Goal: Feedback & Contribution: Leave review/rating

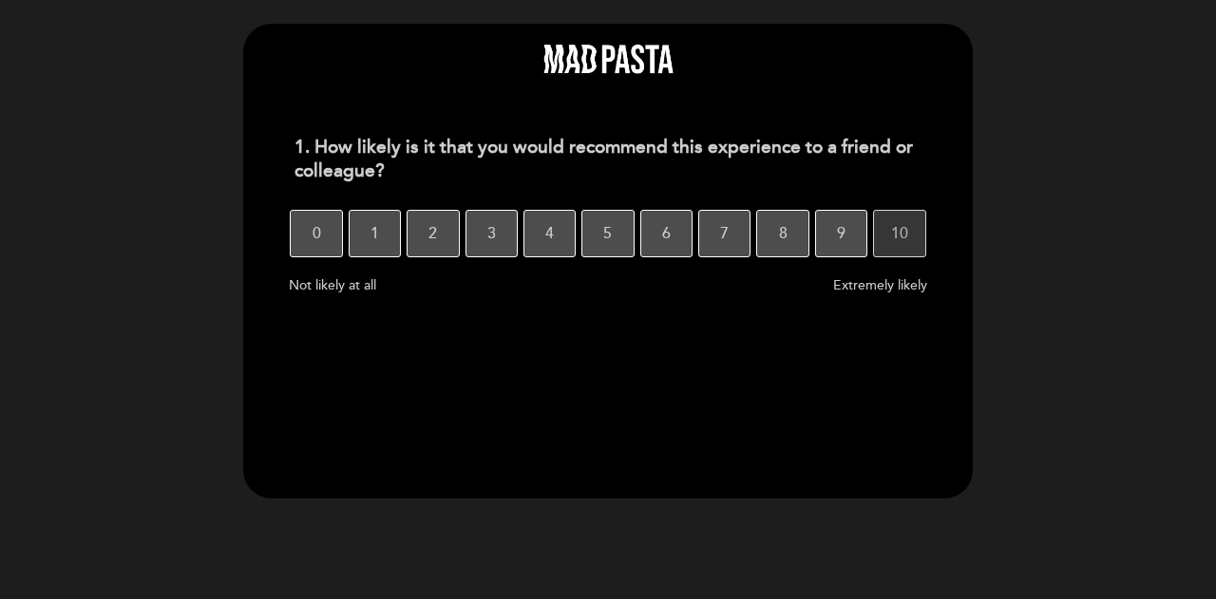
click at [903, 242] on span "10" at bounding box center [899, 233] width 17 height 53
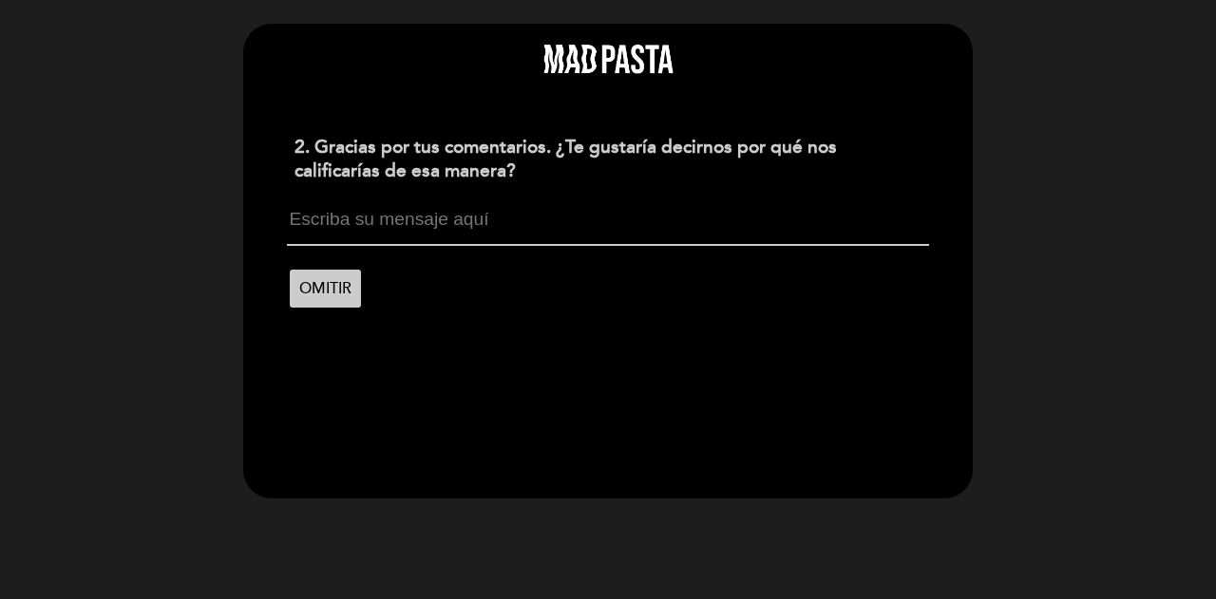
click at [342, 228] on textarea at bounding box center [607, 228] width 641 height 36
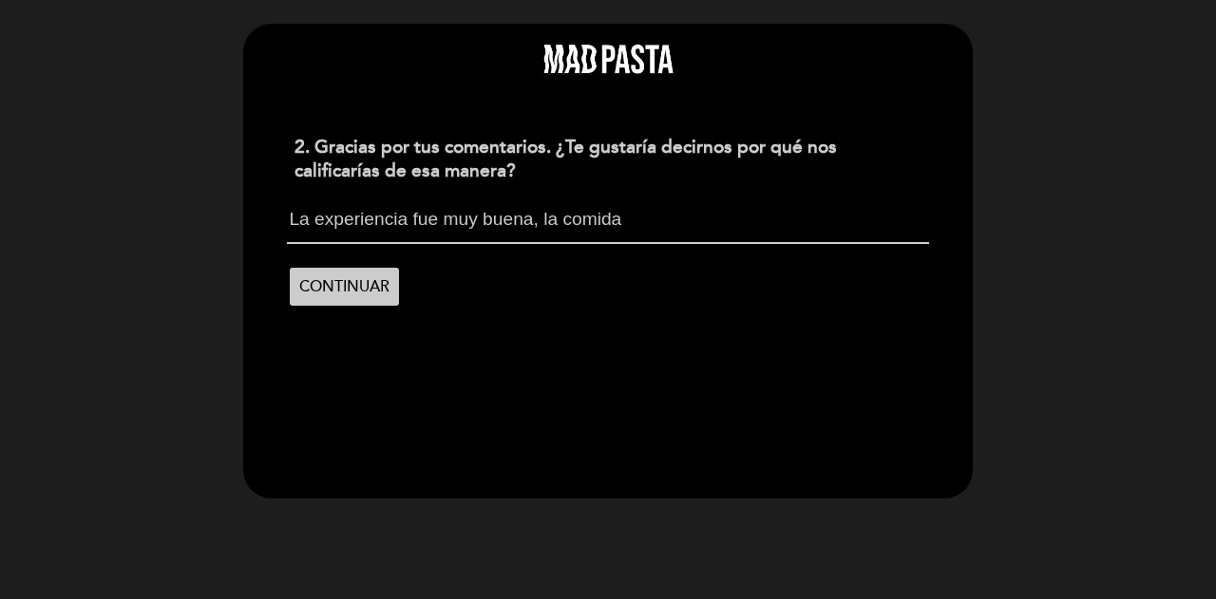
drag, startPoint x: 412, startPoint y: 219, endPoint x: 430, endPoint y: 221, distance: 18.2
click at [431, 221] on textarea "La experiencia fue muy buena, la comida" at bounding box center [607, 227] width 641 height 34
click at [415, 221] on textarea "La experiencia fue muy buena, la comida" at bounding box center [607, 227] width 641 height 34
click at [613, 230] on textarea "La experiencia general fue muy buena, la comida" at bounding box center [607, 227] width 641 height 34
click at [610, 227] on textarea "La experiencia general fue muy buena, la comida" at bounding box center [607, 227] width 641 height 34
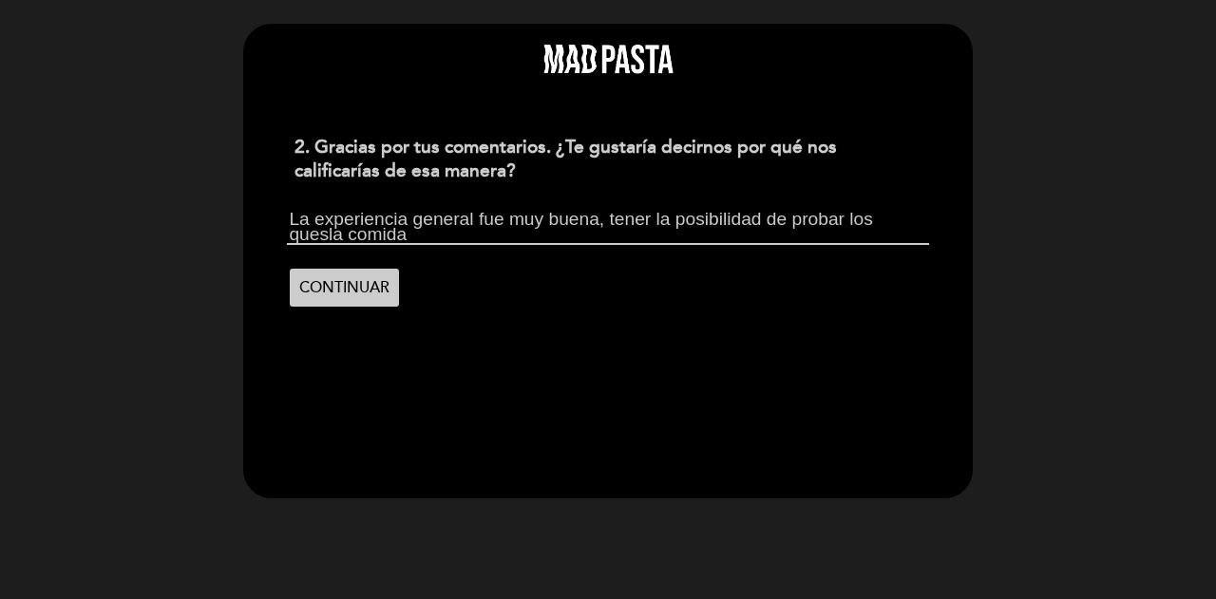
scroll to position [1, 0]
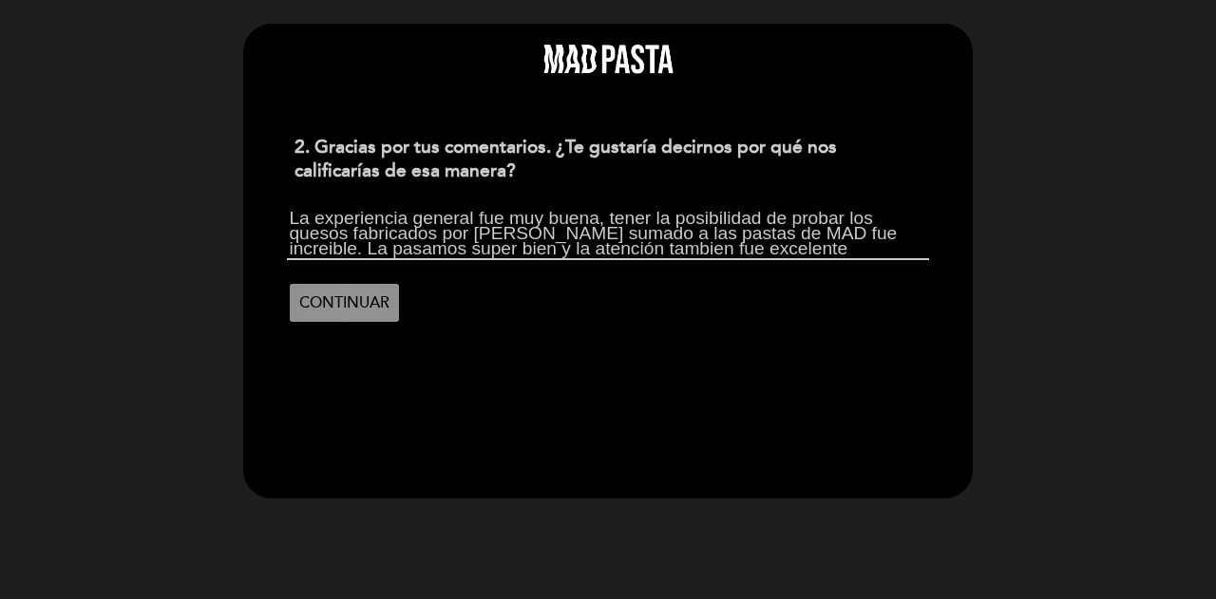
type textarea "La experiencia general fue muy buena, tener la posibilidad de probar los quesos…"
click at [350, 314] on span "CONTINUAR" at bounding box center [344, 302] width 90 height 53
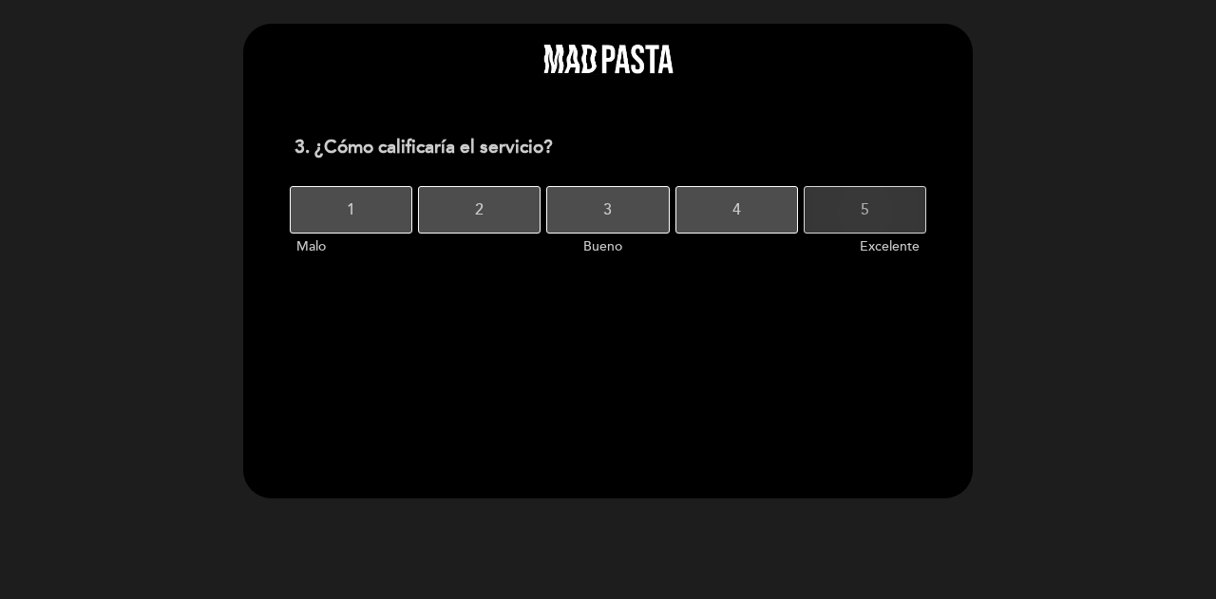
click at [876, 186] on button "5" at bounding box center [865, 210] width 123 height 48
click at [854, 204] on button "5" at bounding box center [865, 210] width 123 height 48
click at [843, 218] on button "5" at bounding box center [865, 210] width 123 height 48
click at [834, 212] on button "5" at bounding box center [865, 210] width 123 height 48
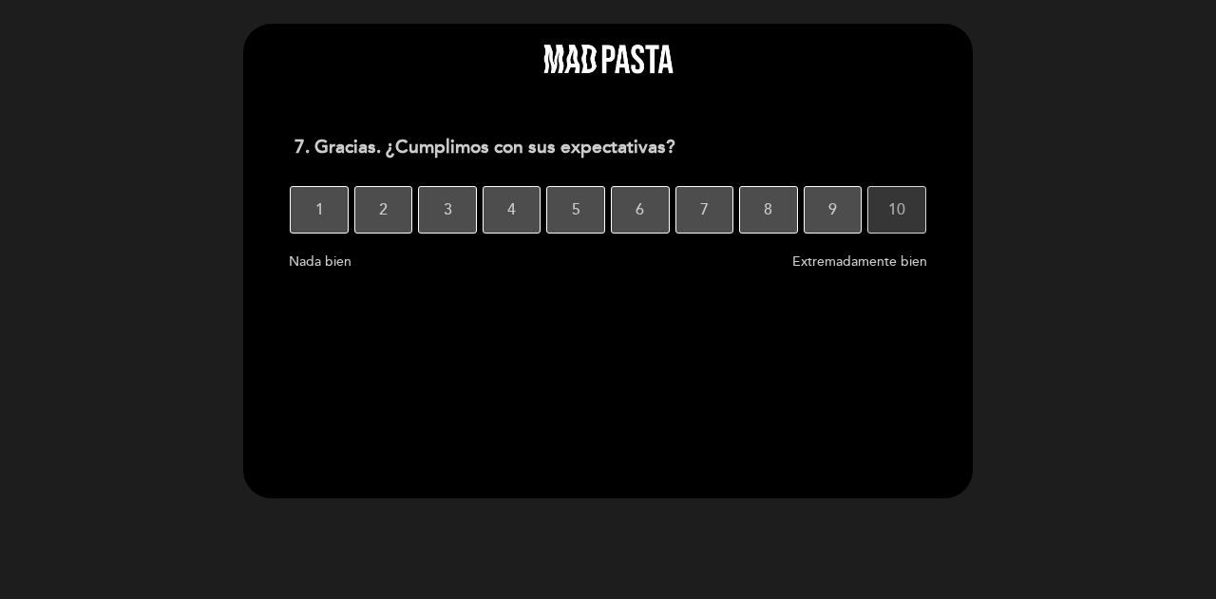
click at [882, 223] on button "10" at bounding box center [896, 210] width 59 height 48
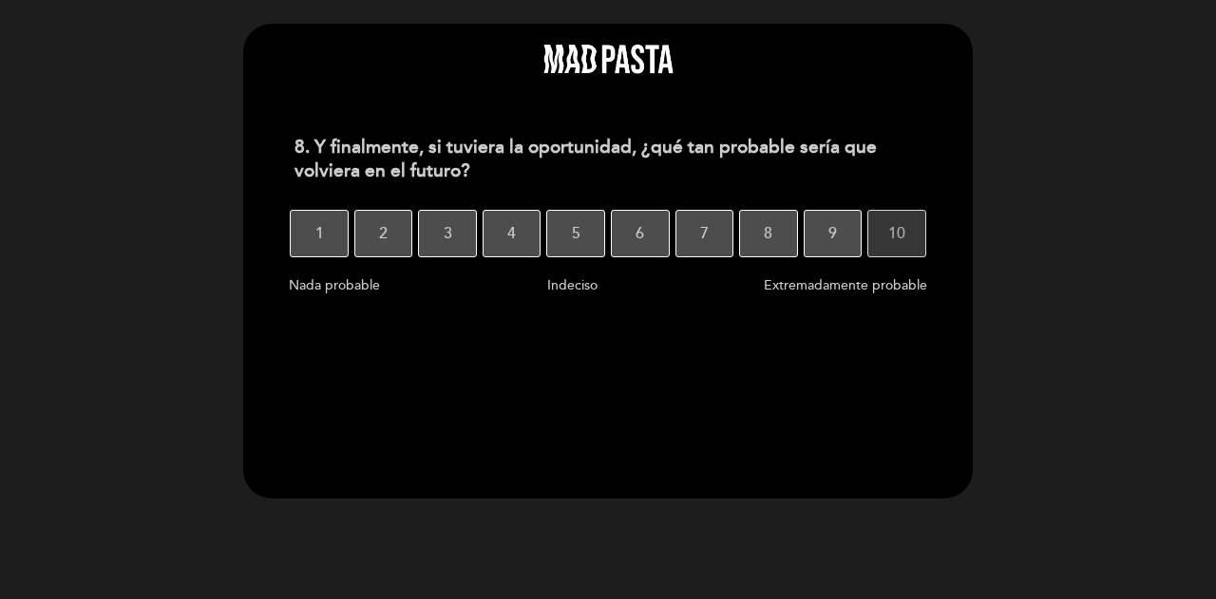
click at [885, 235] on button "10" at bounding box center [896, 234] width 59 height 48
